Goal: Information Seeking & Learning: Learn about a topic

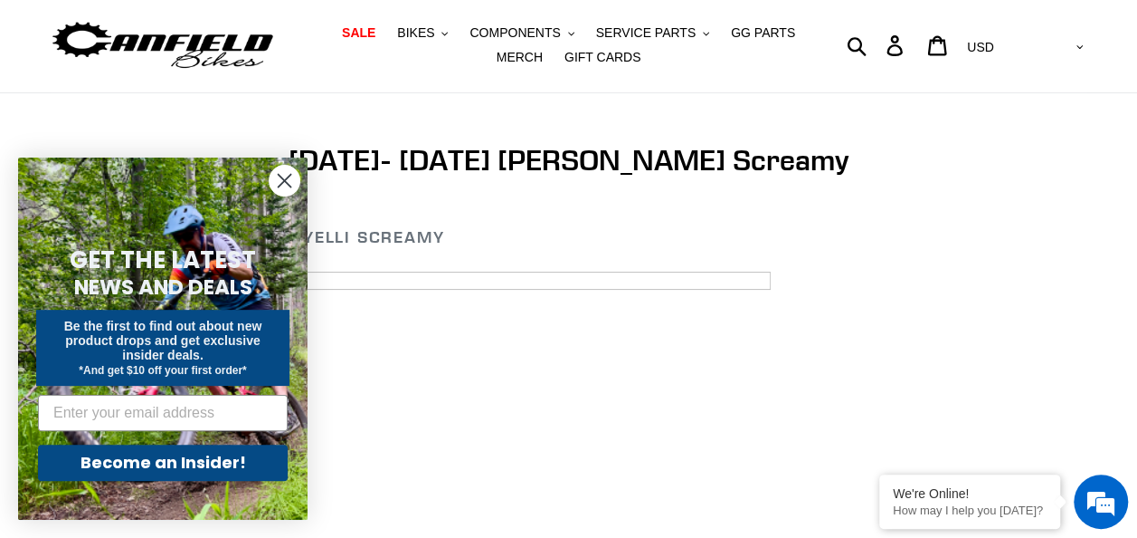
scroll to position [181, 0]
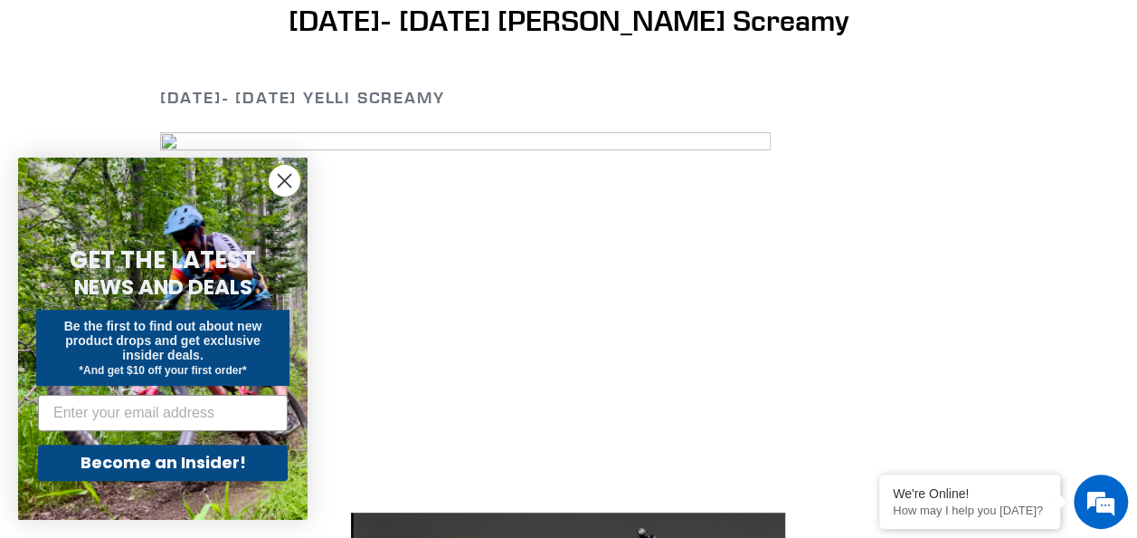
click at [282, 176] on circle "Close dialog" at bounding box center [285, 181] width 30 height 30
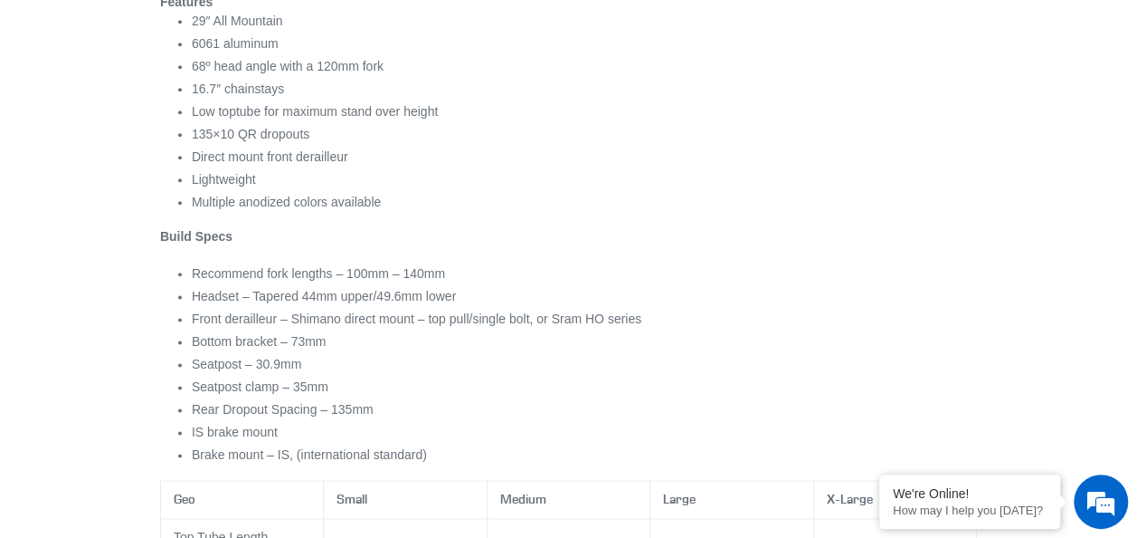
scroll to position [0, 0]
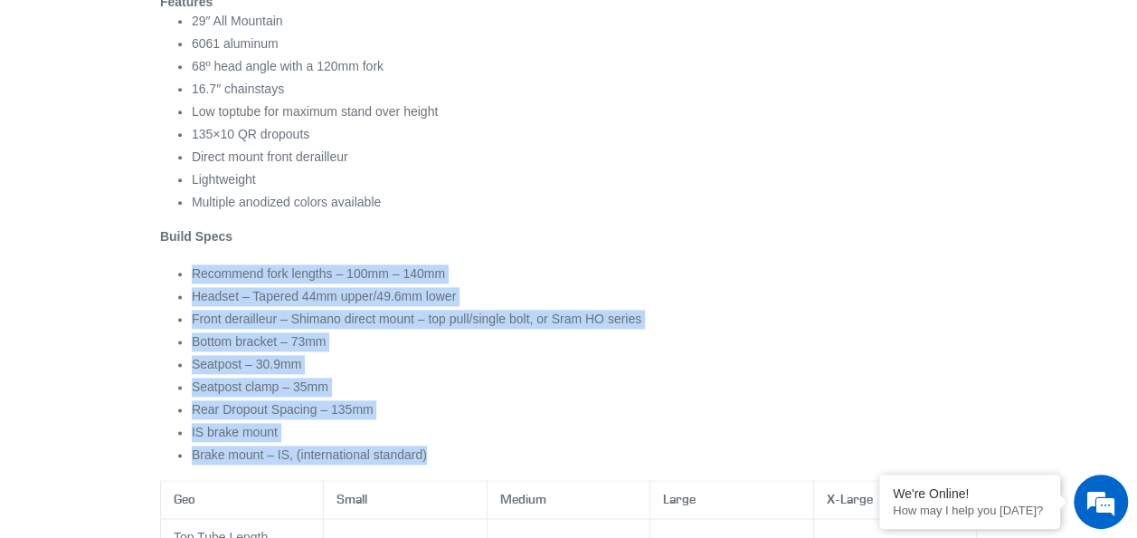
drag, startPoint x: 193, startPoint y: 273, endPoint x: 535, endPoint y: 463, distance: 391.3
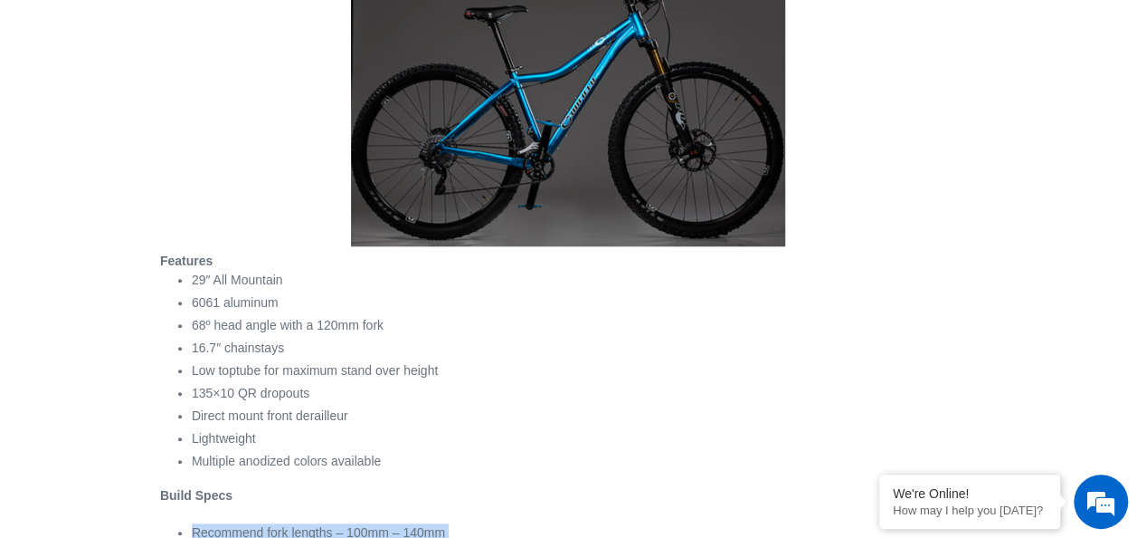
scroll to position [814, 0]
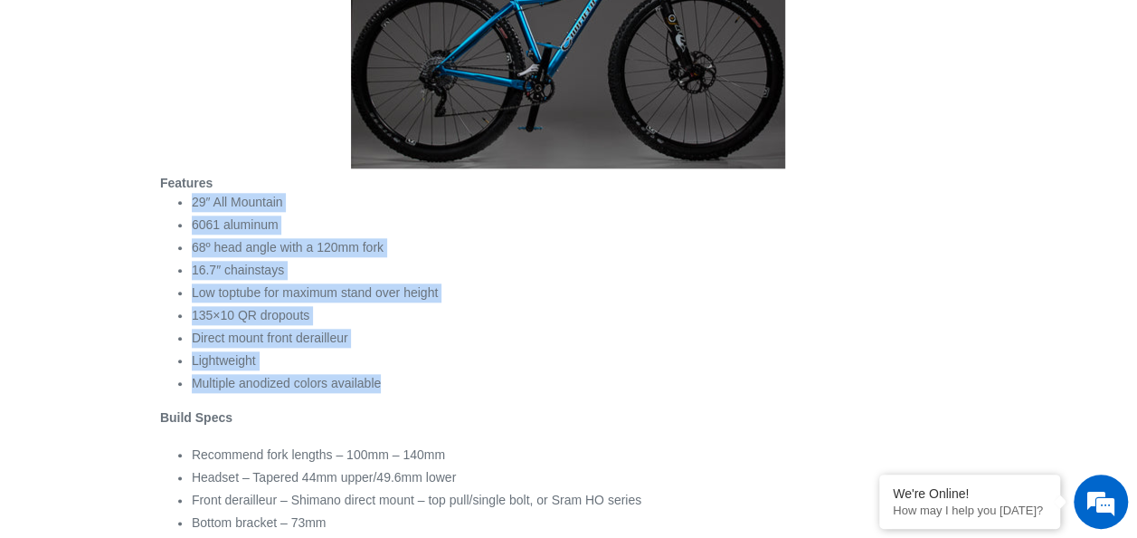
drag, startPoint x: 410, startPoint y: 378, endPoint x: 279, endPoint y: 182, distance: 236.2
click at [279, 182] on div "Features 29″ All Mountain 6061 aluminum 68º head angle with a 120mm fork 16.7″ …" at bounding box center [568, 409] width 817 height 471
drag, startPoint x: 279, startPoint y: 182, endPoint x: 509, endPoint y: 287, distance: 252.7
click at [499, 282] on ul "29″ All Mountain 6061 aluminum 68º head angle with a 120mm fork 16.7″ chainstay…" at bounding box center [584, 293] width 785 height 200
click at [288, 302] on ul "29″ All Mountain 6061 aluminum 68º head angle with a 120mm fork 16.7″ chainstay…" at bounding box center [584, 293] width 785 height 200
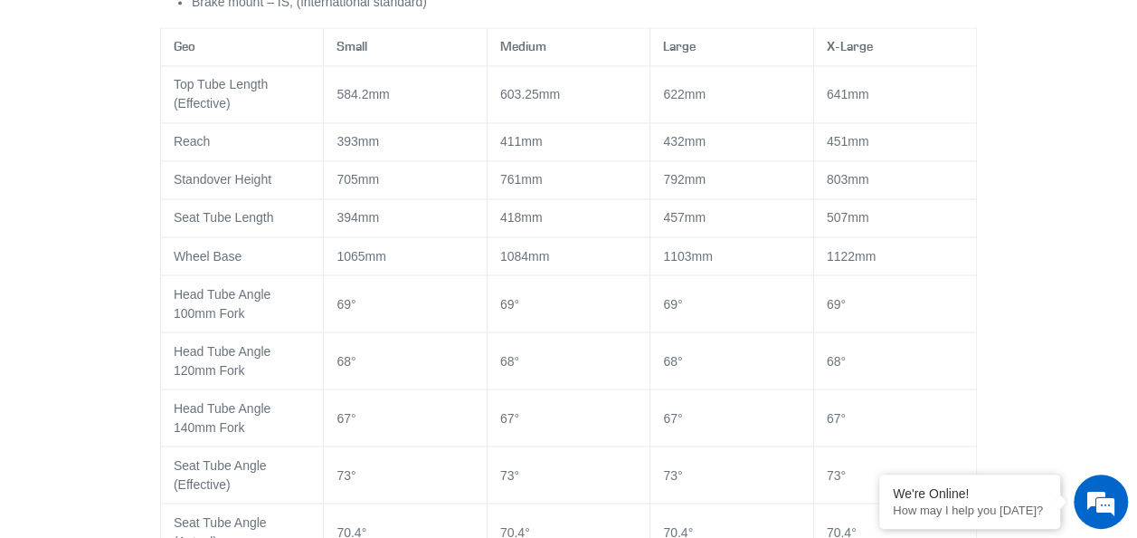
scroll to position [1357, 0]
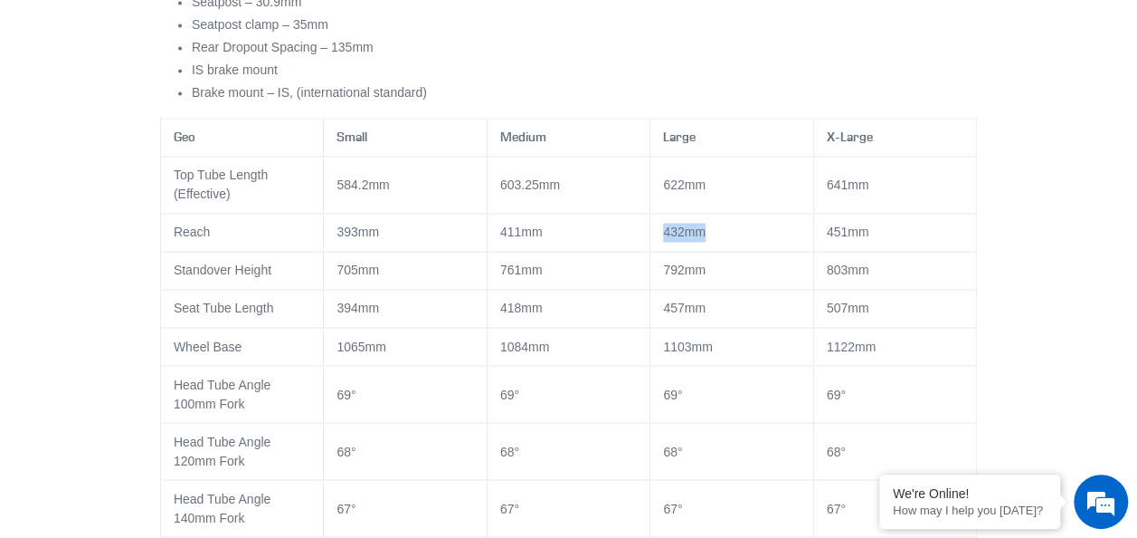
drag, startPoint x: 713, startPoint y: 233, endPoint x: 623, endPoint y: 240, distance: 89.9
click at [623, 240] on tr "Reach 393mm 411mm 432mm 451mm" at bounding box center [568, 233] width 816 height 38
drag, startPoint x: 623, startPoint y: 240, endPoint x: 657, endPoint y: 283, distance: 54.8
click at [657, 283] on td "792mm" at bounding box center [732, 271] width 163 height 38
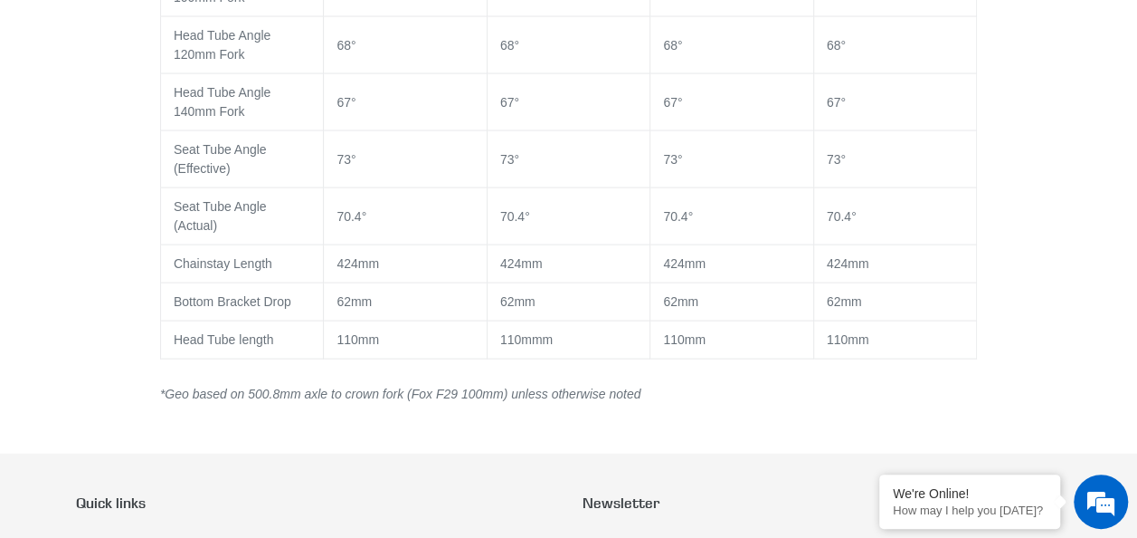
scroll to position [1991, 0]
